Goal: Transaction & Acquisition: Purchase product/service

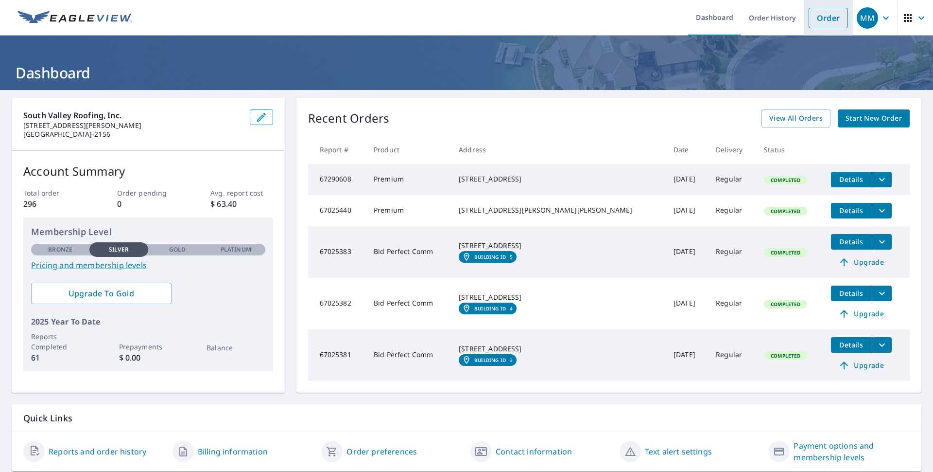
click at [824, 13] on link "Order" at bounding box center [828, 18] width 39 height 20
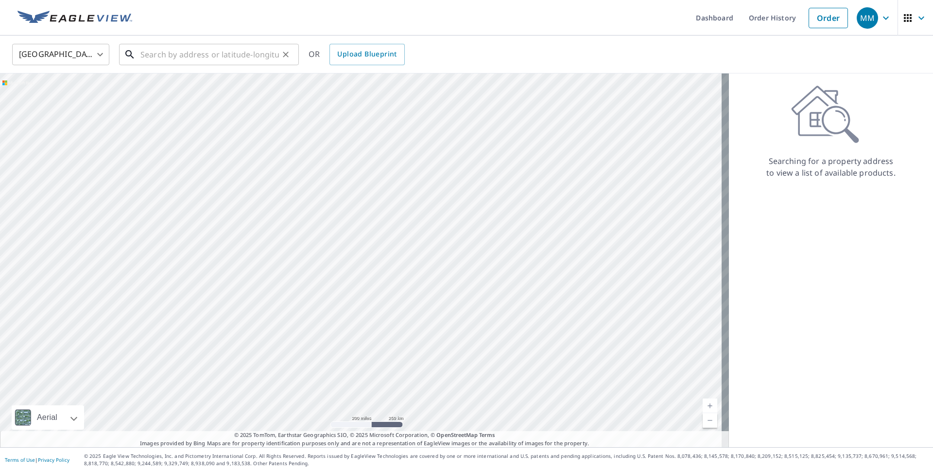
click at [215, 53] on input "text" at bounding box center [209, 54] width 139 height 27
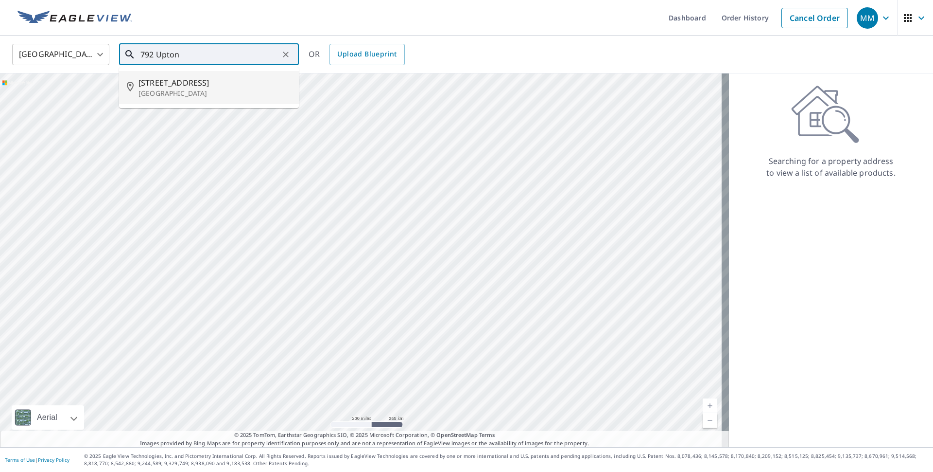
click at [178, 89] on p "[GEOGRAPHIC_DATA]" at bounding box center [215, 93] width 153 height 10
type input "[STREET_ADDRESS]"
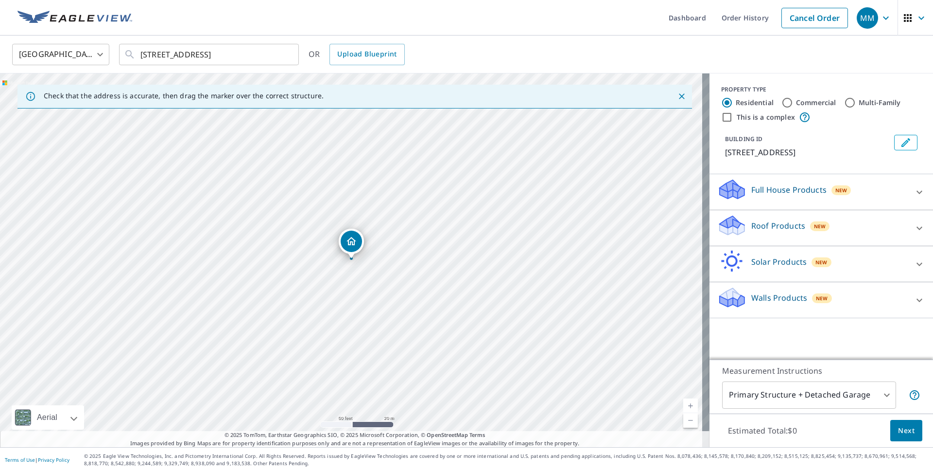
click at [755, 192] on p "Full House Products" at bounding box center [789, 190] width 75 height 12
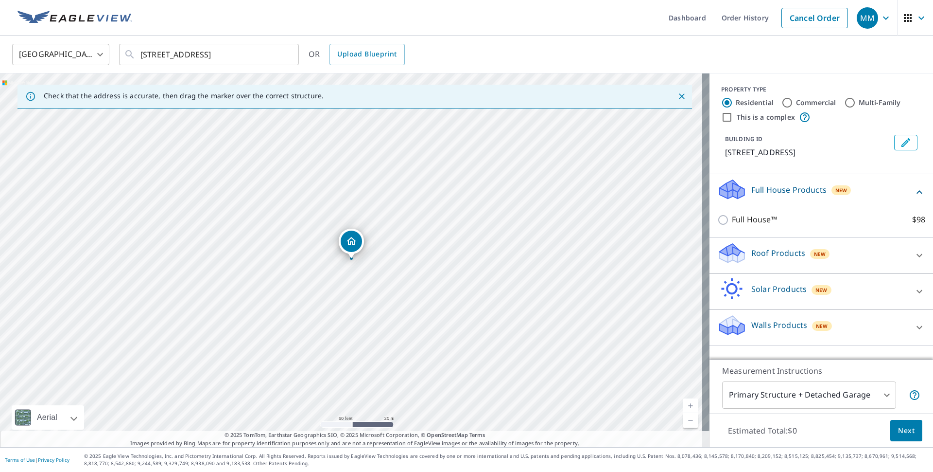
click at [763, 190] on p "Full House Products" at bounding box center [789, 190] width 75 height 12
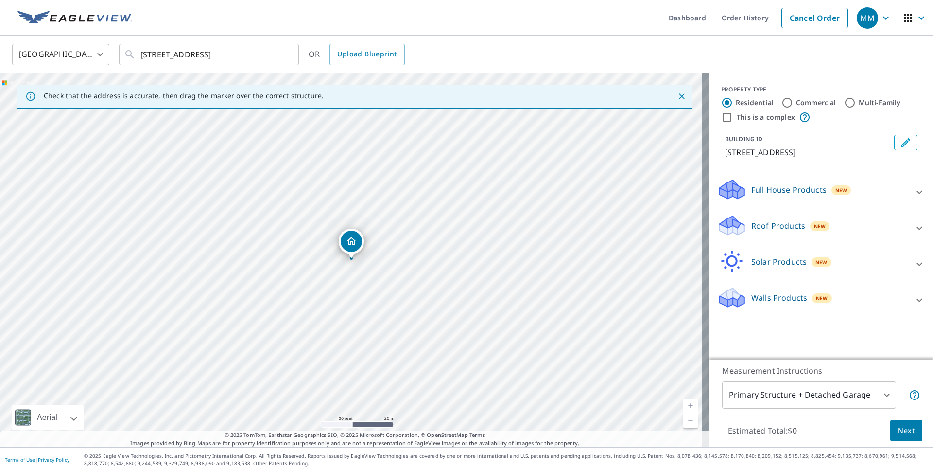
click at [753, 229] on p "Roof Products" at bounding box center [779, 226] width 54 height 12
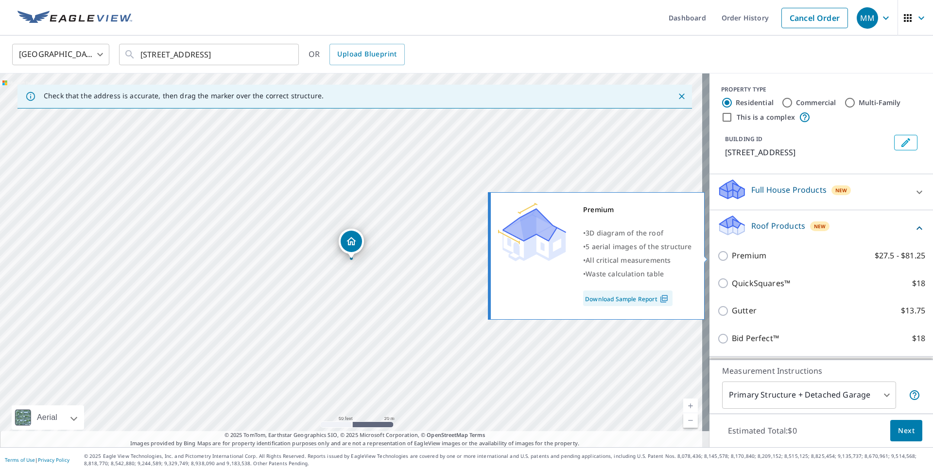
click at [721, 258] on input "Premium $27.5 - $81.25" at bounding box center [725, 256] width 15 height 12
checkbox input "true"
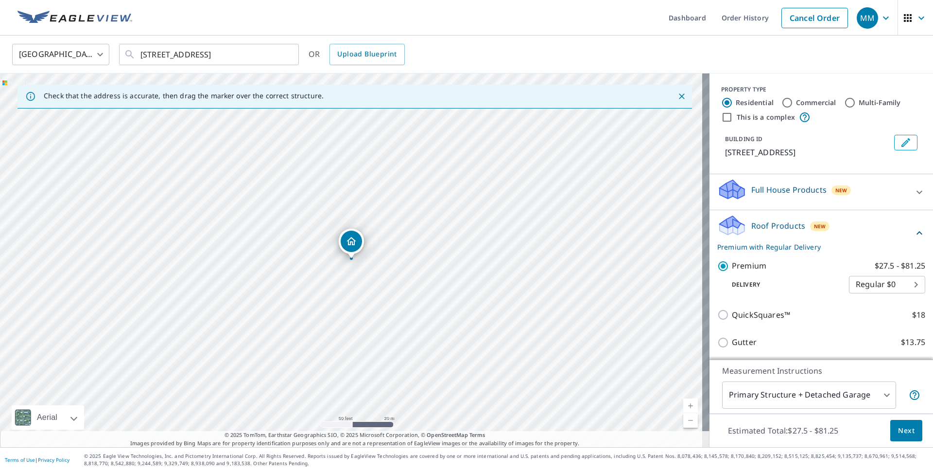
click at [900, 436] on span "Next" at bounding box center [906, 430] width 17 height 12
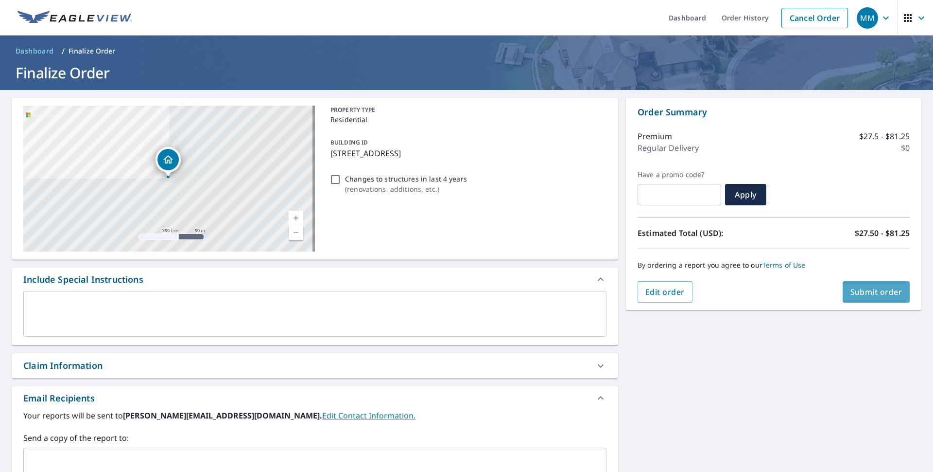
click at [866, 286] on span "Submit order" at bounding box center [877, 291] width 52 height 11
